Goal: Information Seeking & Learning: Learn about a topic

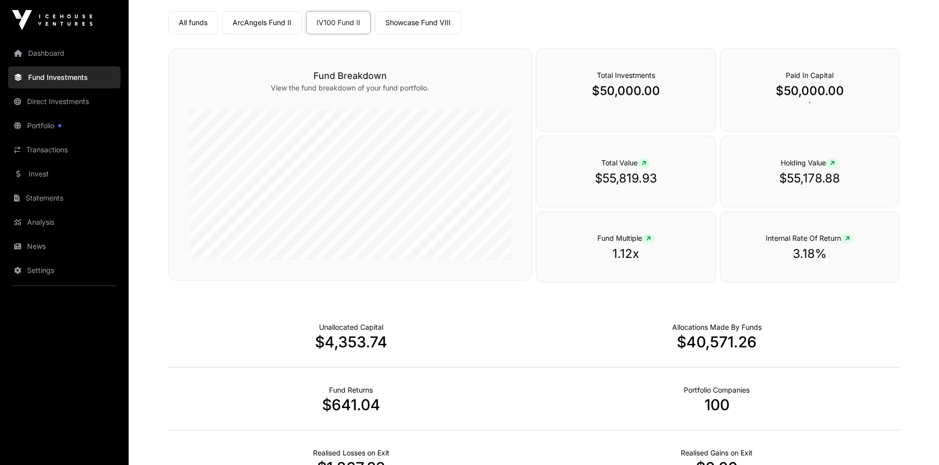
scroll to position [255, 0]
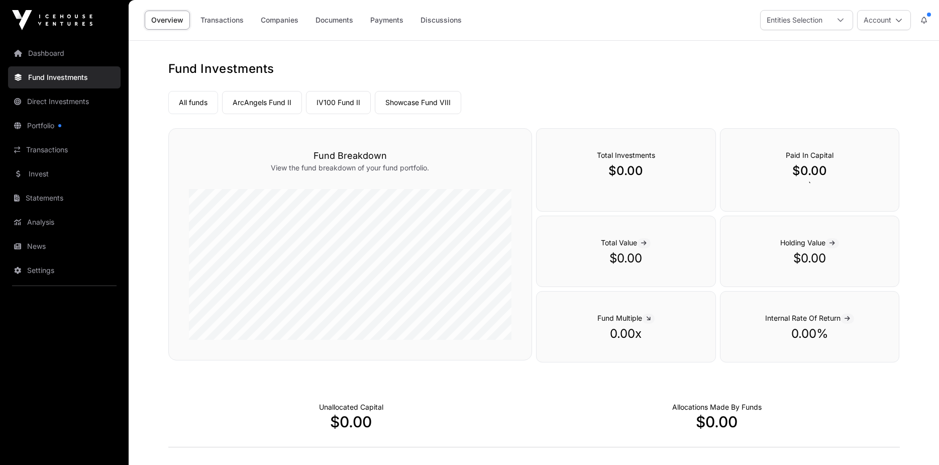
click at [268, 99] on link "ArcAngels Fund II" at bounding box center [262, 102] width 80 height 23
